Goal: Information Seeking & Learning: Check status

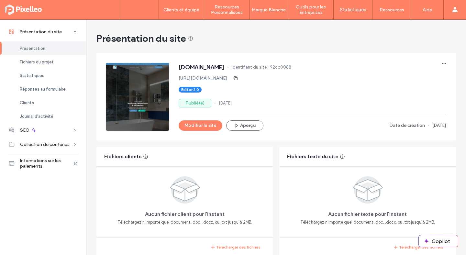
click at [139, 12] on label "Sites" at bounding box center [139, 10] width 11 height 6
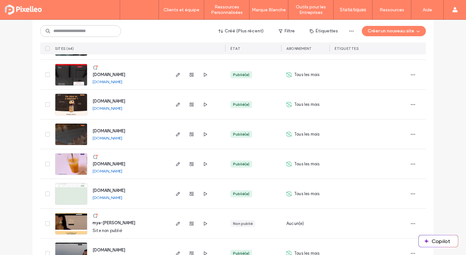
scroll to position [1203, 0]
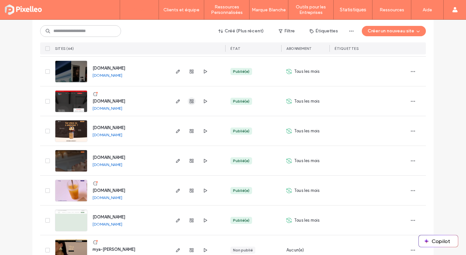
click at [189, 99] on icon "button" at bounding box center [191, 101] width 5 height 5
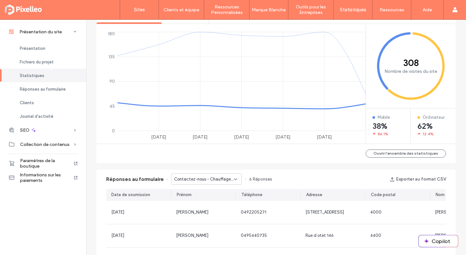
scroll to position [228, 0]
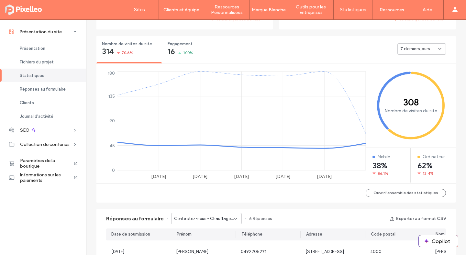
click at [428, 47] on div "7 derniers jours" at bounding box center [420, 49] width 38 height 6
click at [411, 82] on span "30 derniers jours" at bounding box center [414, 83] width 32 height 6
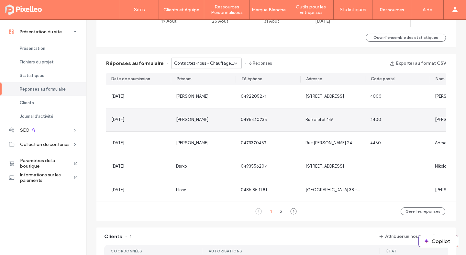
scroll to position [226, 0]
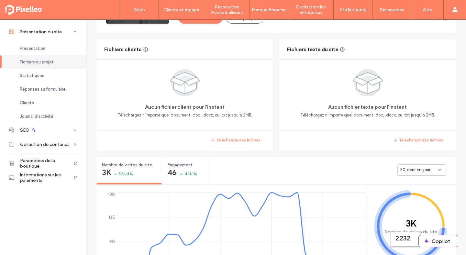
scroll to position [195, 0]
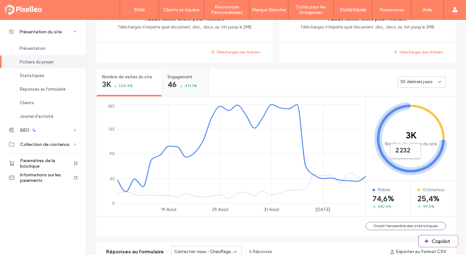
click at [173, 81] on span "46" at bounding box center [172, 84] width 9 height 6
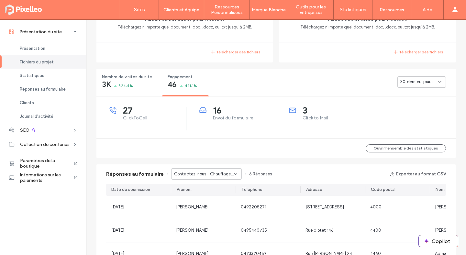
click at [224, 170] on div "Contactez-nous - Chauffage page" at bounding box center [206, 173] width 71 height 11
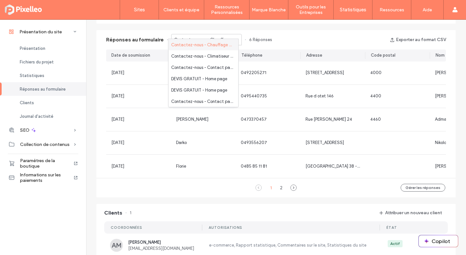
scroll to position [336, 0]
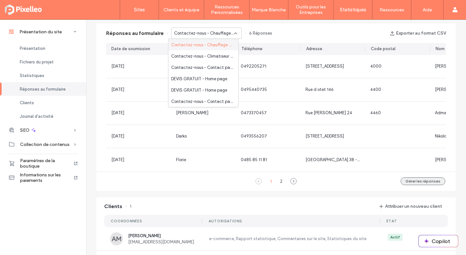
click at [407, 185] on button "Gérer les réponses" at bounding box center [423, 181] width 45 height 8
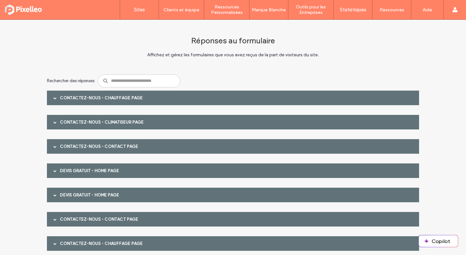
click at [53, 96] on span at bounding box center [54, 97] width 3 height 3
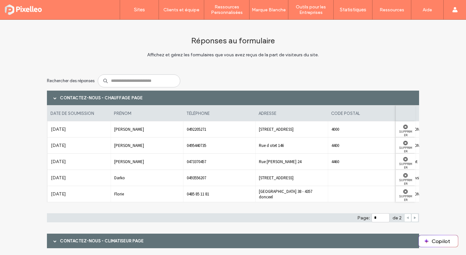
click at [413, 219] on icon at bounding box center [414, 217] width 3 height 3
type input "*"
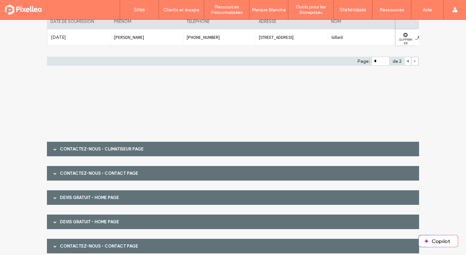
scroll to position [101, 0]
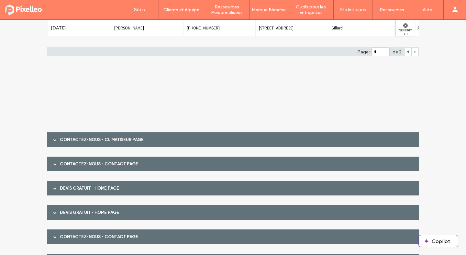
click at [54, 139] on div at bounding box center [55, 139] width 10 height 11
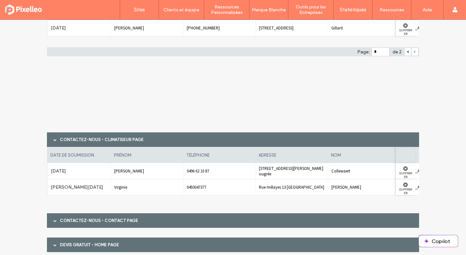
scroll to position [175, 0]
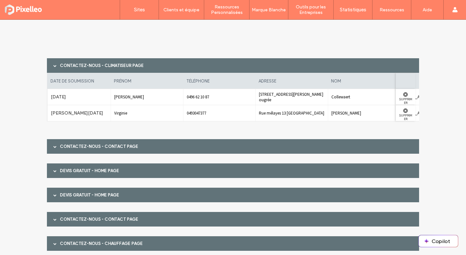
click at [53, 148] on span at bounding box center [54, 146] width 3 height 11
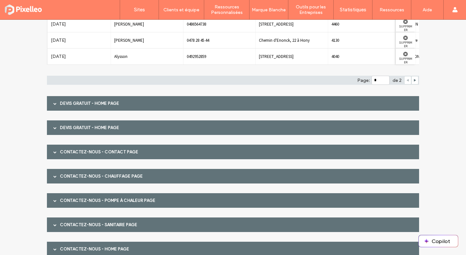
scroll to position [352, 0]
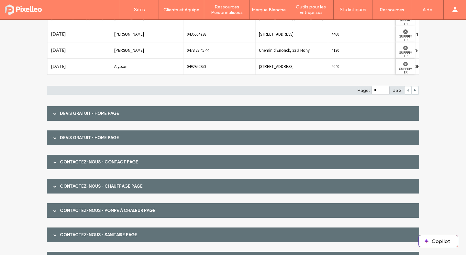
click at [415, 90] on div at bounding box center [415, 90] width 7 height 8
click at [412, 90] on div at bounding box center [415, 90] width 7 height 8
click at [413, 90] on icon at bounding box center [414, 90] width 3 height 3
type input "*"
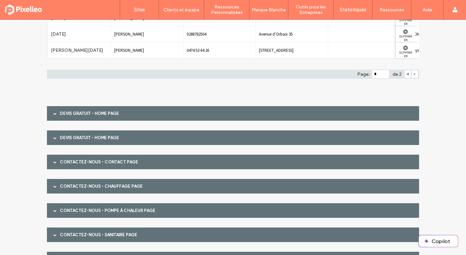
click at [53, 114] on span at bounding box center [54, 113] width 3 height 3
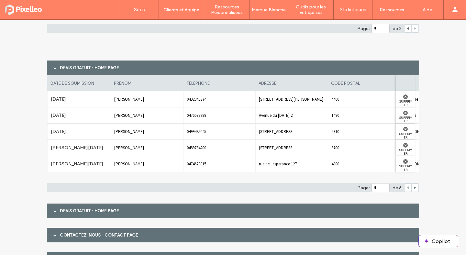
scroll to position [414, 0]
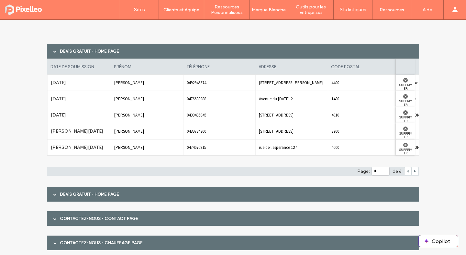
click at [53, 194] on span at bounding box center [54, 194] width 3 height 3
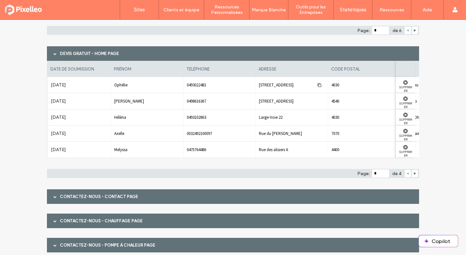
scroll to position [595, 0]
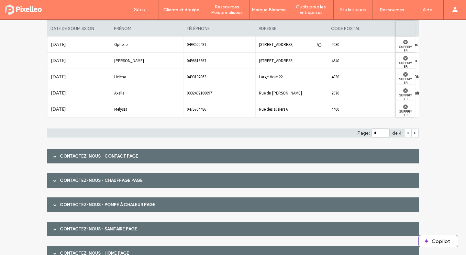
click at [54, 158] on span at bounding box center [54, 156] width 3 height 11
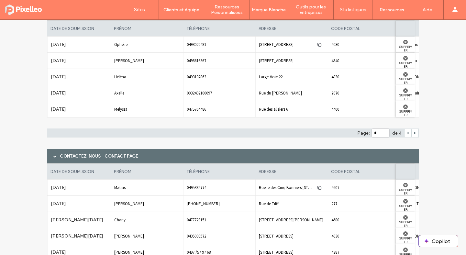
scroll to position [756, 0]
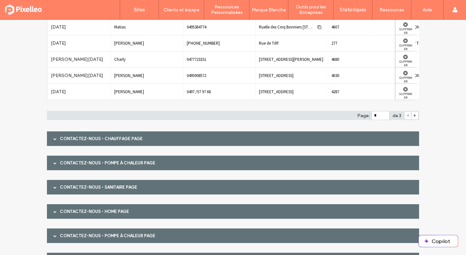
click at [53, 137] on span at bounding box center [54, 138] width 3 height 11
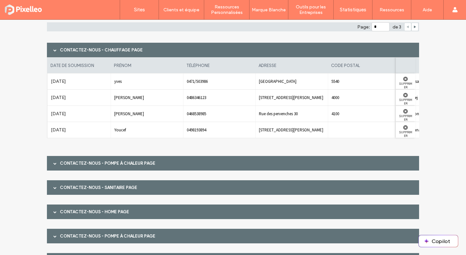
scroll to position [878, 0]
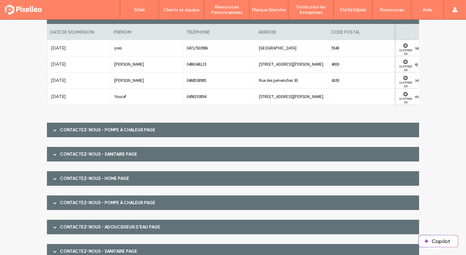
click at [50, 129] on div at bounding box center [55, 129] width 10 height 11
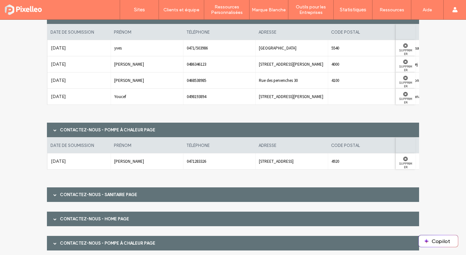
click at [53, 196] on span at bounding box center [54, 194] width 3 height 3
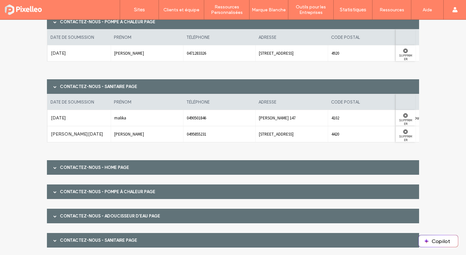
scroll to position [998, 0]
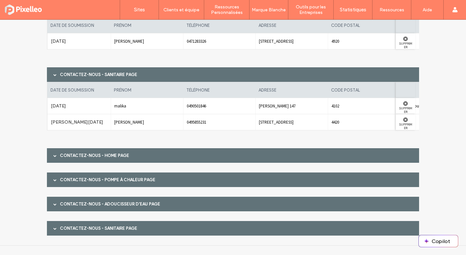
click at [53, 156] on span at bounding box center [54, 155] width 3 height 3
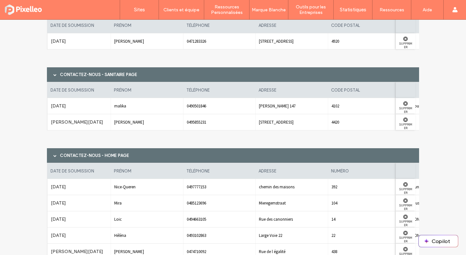
scroll to position [1120, 0]
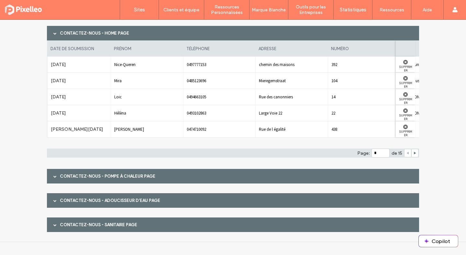
click at [53, 180] on span at bounding box center [54, 176] width 3 height 11
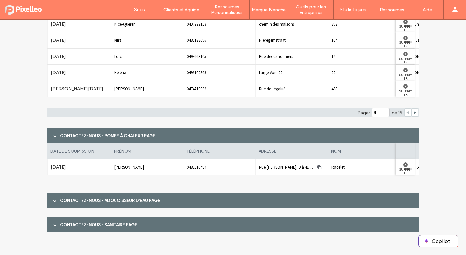
click at [55, 203] on div at bounding box center [55, 200] width 10 height 11
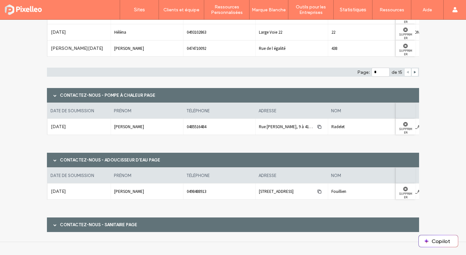
click at [54, 226] on span at bounding box center [54, 224] width 3 height 3
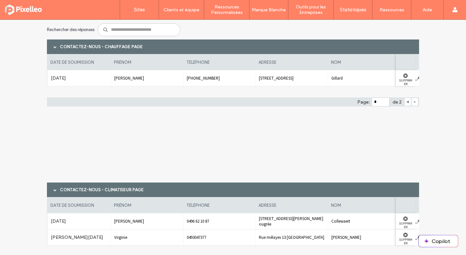
scroll to position [0, 0]
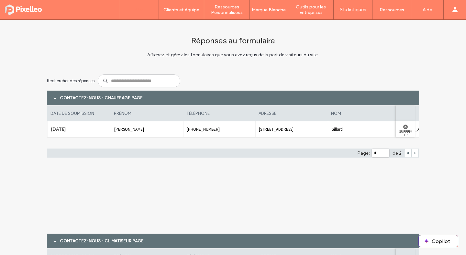
click at [138, 11] on label "Sites" at bounding box center [139, 10] width 11 height 6
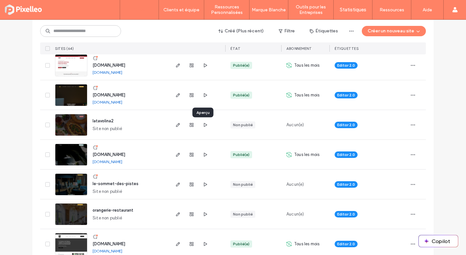
scroll to position [375, 0]
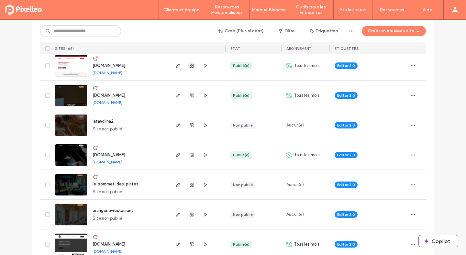
click at [188, 62] on span "button" at bounding box center [192, 66] width 8 height 8
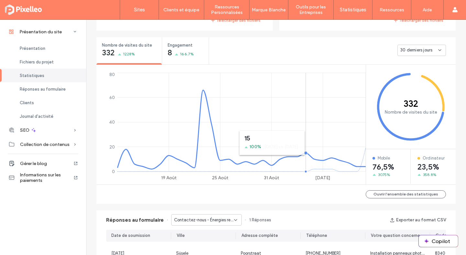
scroll to position [211, 0]
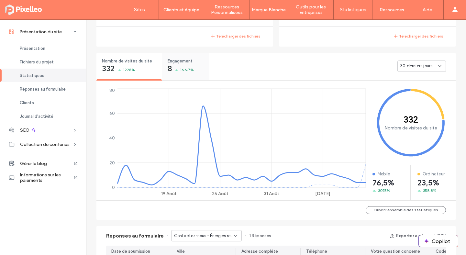
click at [176, 64] on span "Engagement" at bounding box center [183, 61] width 31 height 6
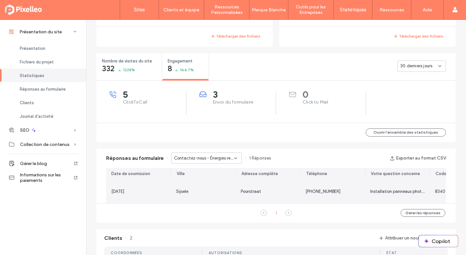
click at [257, 189] on span "Poorstraat" at bounding box center [251, 191] width 20 height 5
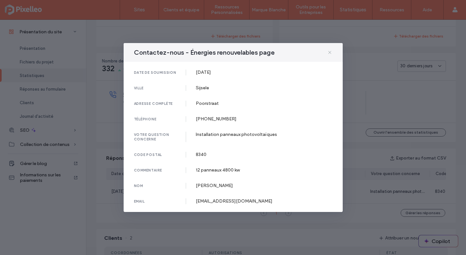
click at [328, 52] on icon at bounding box center [329, 52] width 5 height 5
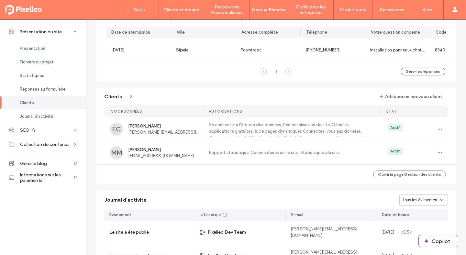
scroll to position [171, 0]
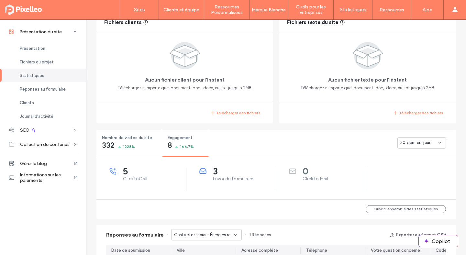
scroll to position [135, 0]
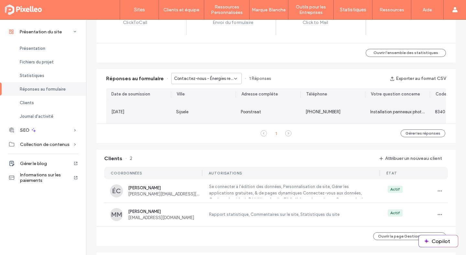
scroll to position [291, 0]
